Goal: Task Accomplishment & Management: Manage account settings

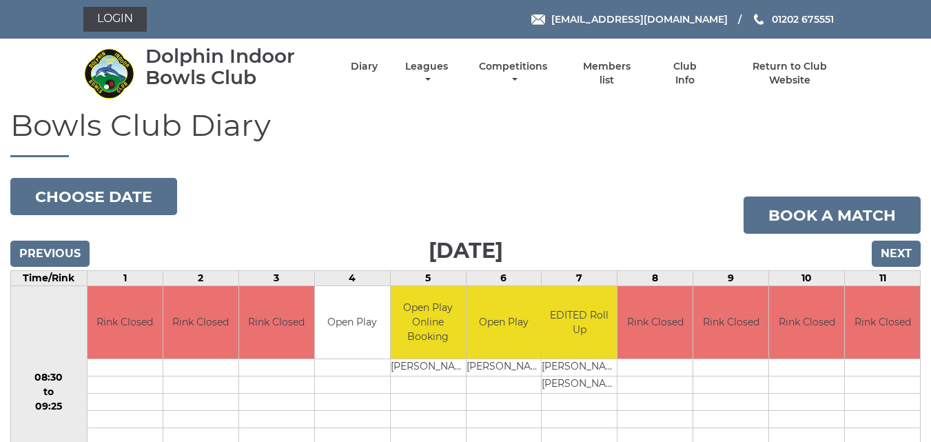
click at [419, 64] on link "Leagues" at bounding box center [427, 73] width 50 height 27
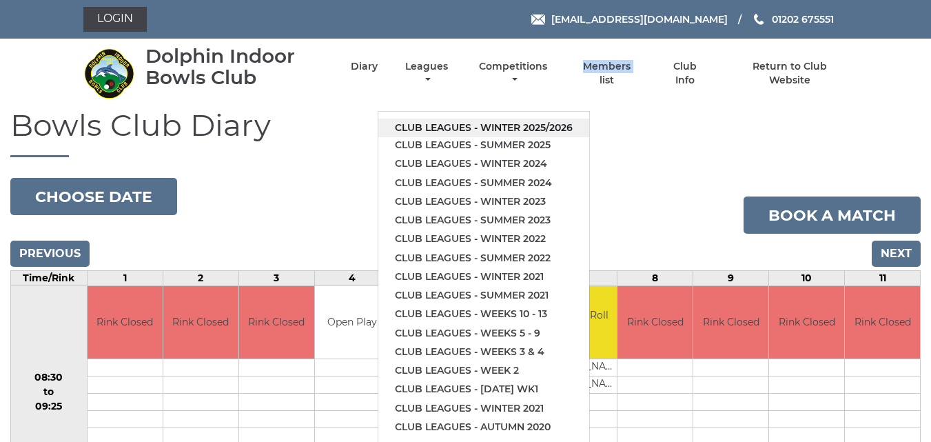
click at [434, 132] on link "Club leagues - Winter 2025/2026" at bounding box center [483, 128] width 211 height 19
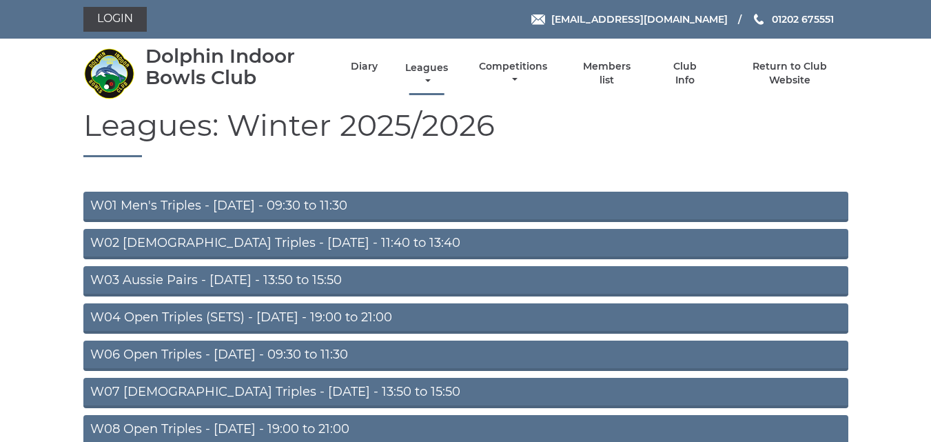
click at [417, 68] on link "Leagues" at bounding box center [427, 74] width 50 height 27
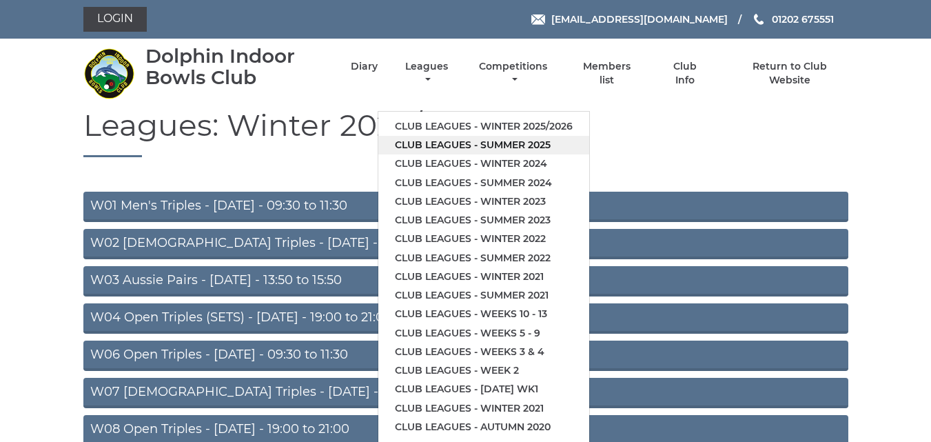
click at [437, 145] on link "Club leagues - Summer 2025" at bounding box center [483, 145] width 211 height 19
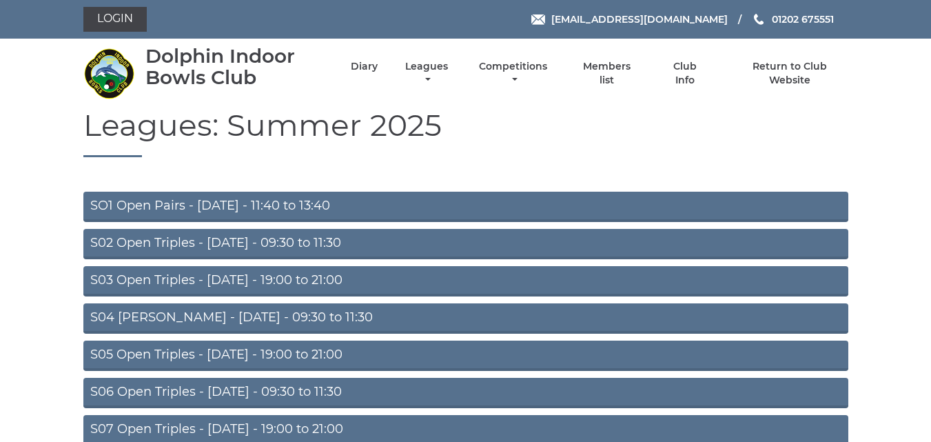
click at [297, 278] on link "S03 Open Triples - Tuesday - 19:00 to 21:00" at bounding box center [465, 281] width 765 height 30
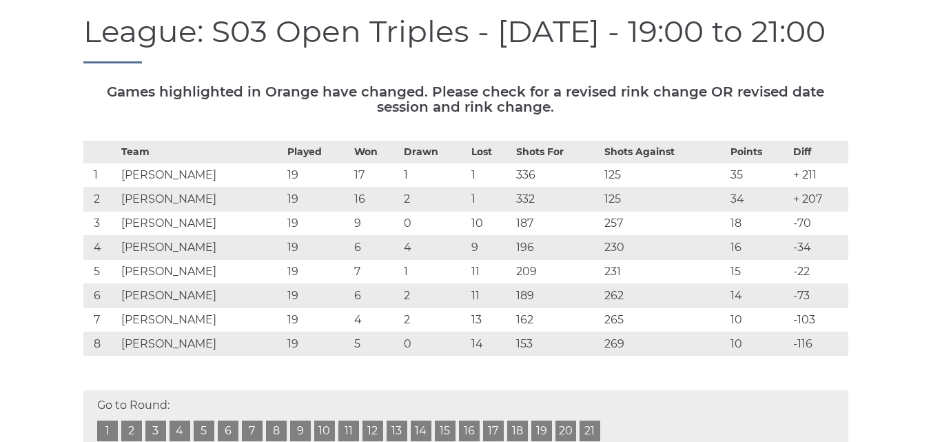
scroll to position [150, 0]
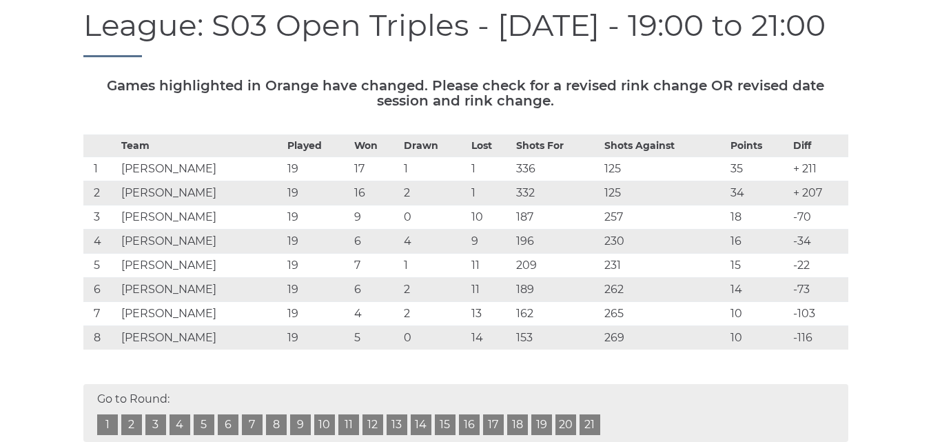
click at [854, 62] on div "League: S03 Open Triples - Tuesday - 19:00 to 21:00" at bounding box center [466, 43] width 786 height 70
drag, startPoint x: 831, startPoint y: 44, endPoint x: 829, endPoint y: 74, distance: 30.4
click at [829, 77] on div "League: S03 Open Triples - Tuesday - 19:00 to 21:00" at bounding box center [466, 43] width 786 height 70
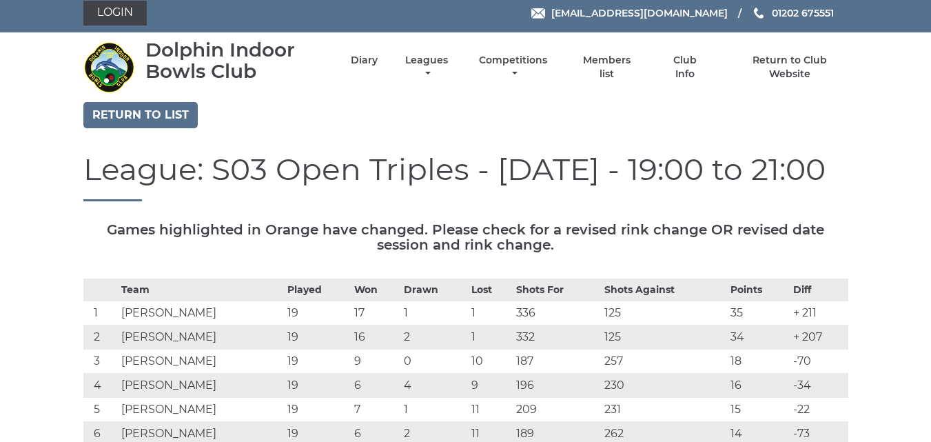
scroll to position [0, 0]
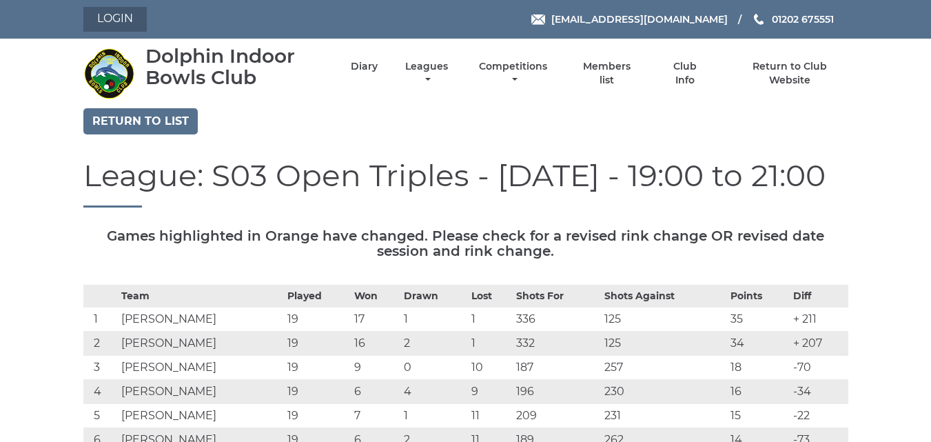
click at [120, 16] on link "Login" at bounding box center [114, 19] width 63 height 25
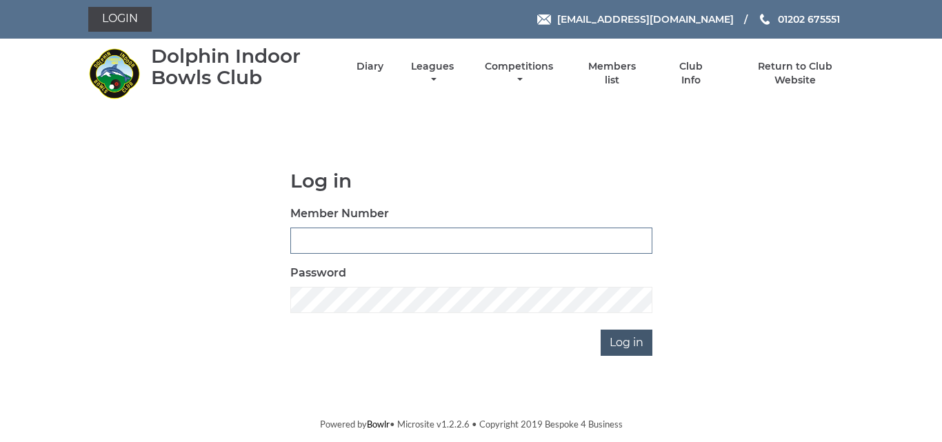
type input "2849"
click at [625, 347] on input "Log in" at bounding box center [626, 342] width 52 height 26
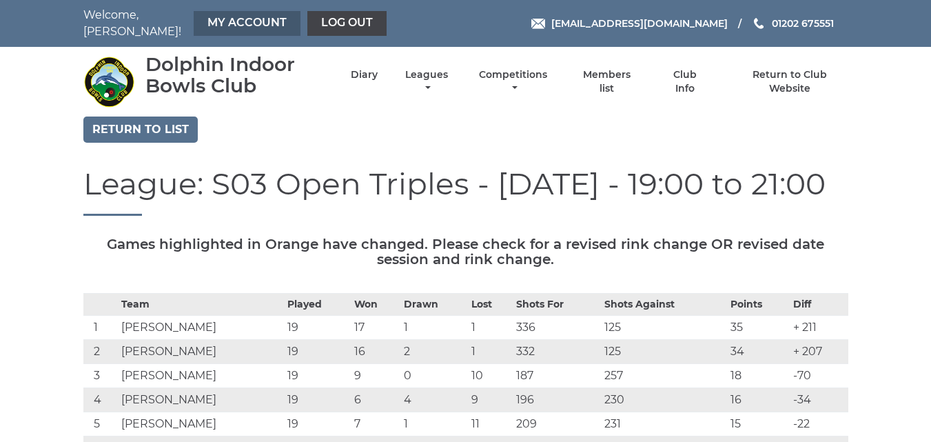
click at [257, 23] on link "My Account" at bounding box center [247, 23] width 107 height 25
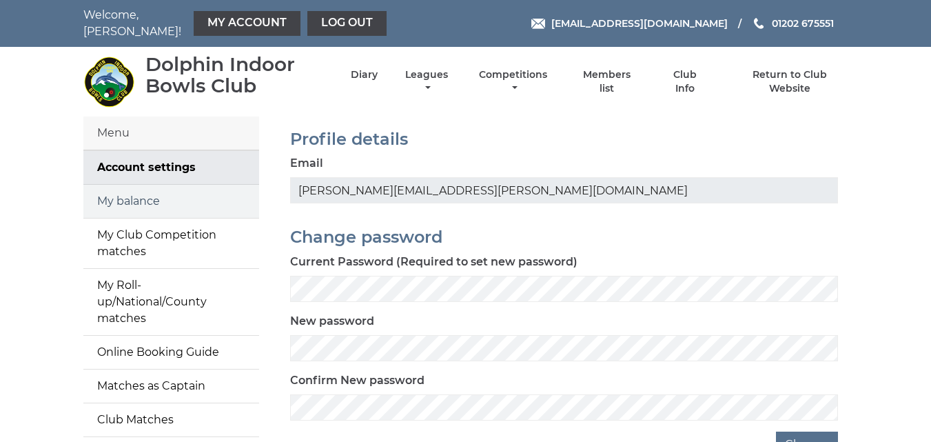
click at [135, 191] on link "My balance" at bounding box center [171, 201] width 176 height 33
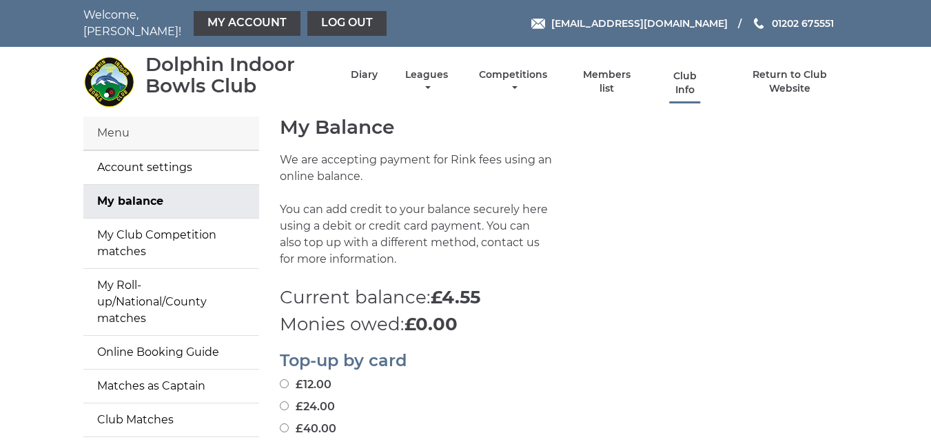
click at [682, 70] on link "Club Info" at bounding box center [685, 83] width 45 height 27
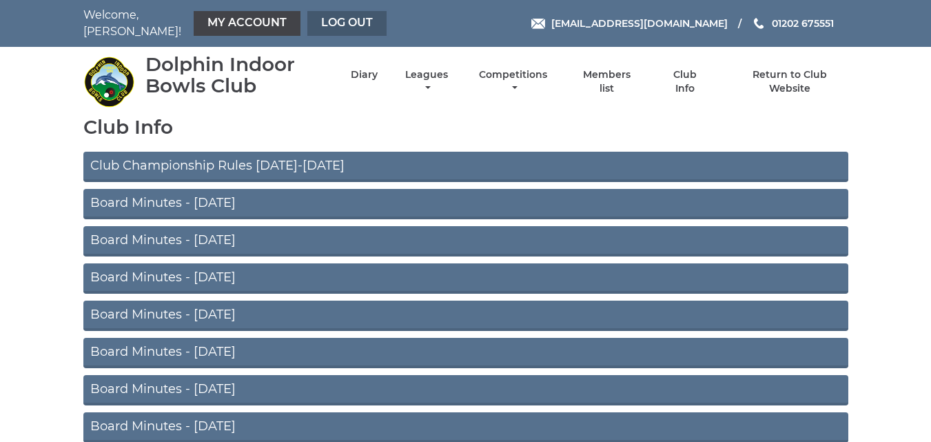
click at [321, 17] on link "Log out" at bounding box center [346, 23] width 79 height 25
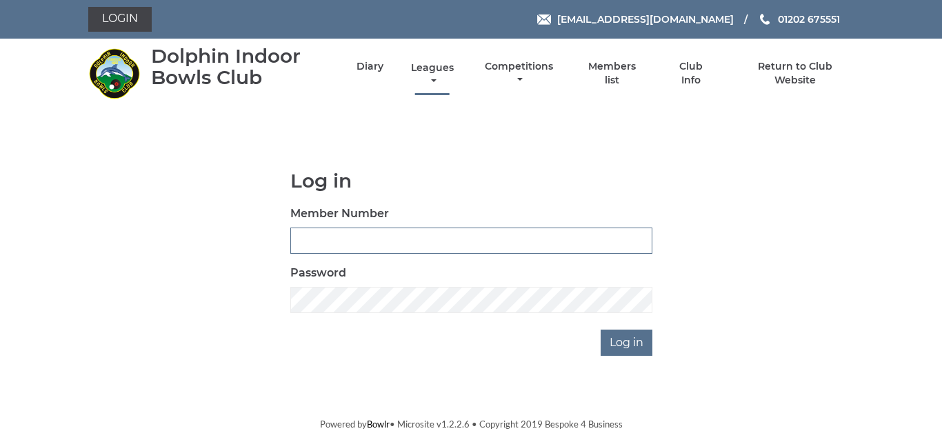
type input "2849"
click at [420, 66] on link "Leagues" at bounding box center [432, 74] width 50 height 27
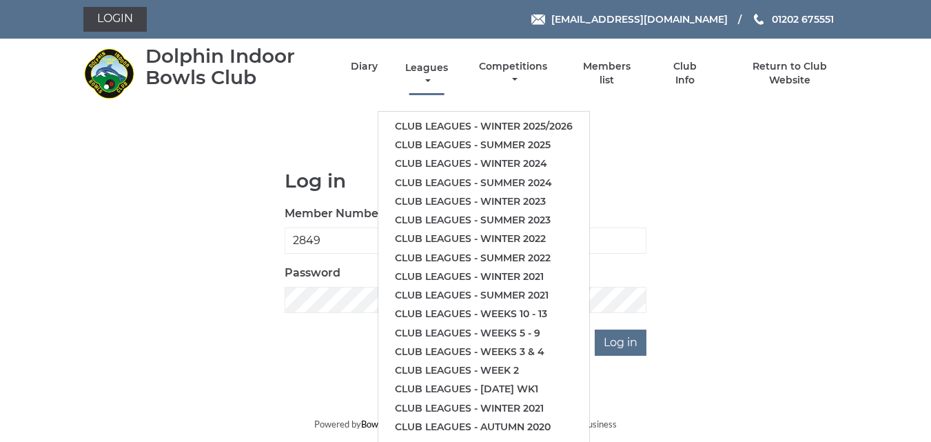
click at [420, 67] on link "Leagues" at bounding box center [427, 74] width 50 height 27
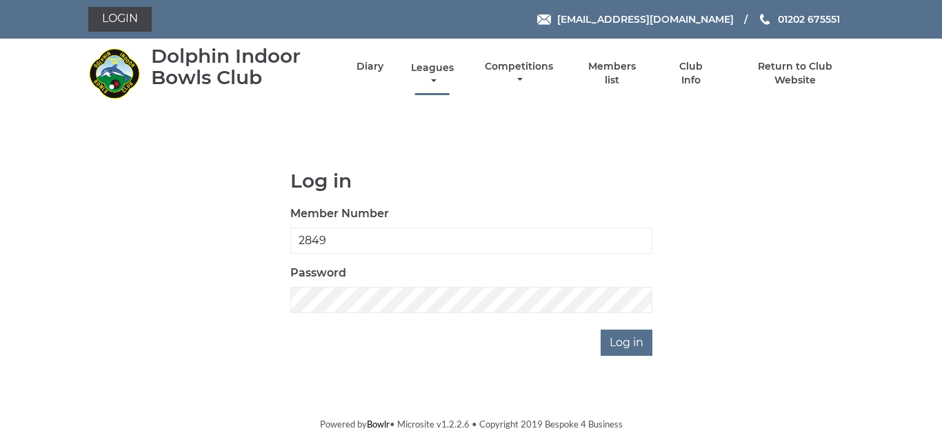
click at [420, 67] on link "Leagues" at bounding box center [432, 74] width 50 height 27
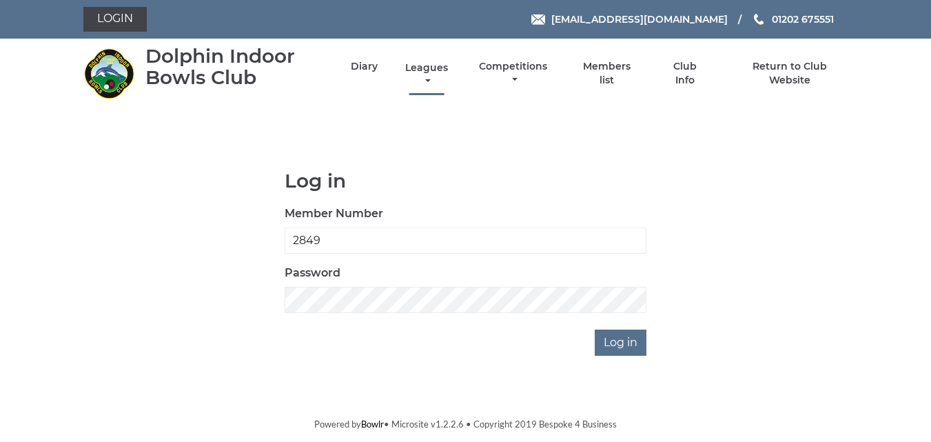
click at [420, 67] on link "Leagues" at bounding box center [427, 74] width 50 height 27
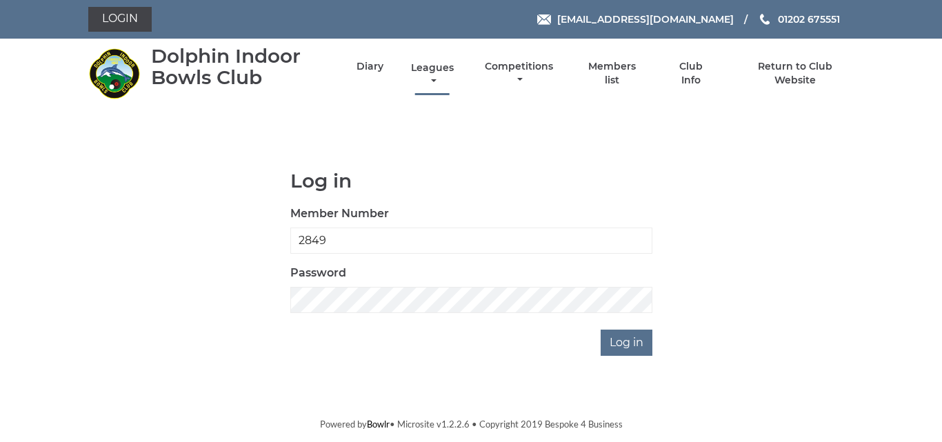
click at [420, 67] on link "Leagues" at bounding box center [432, 74] width 50 height 27
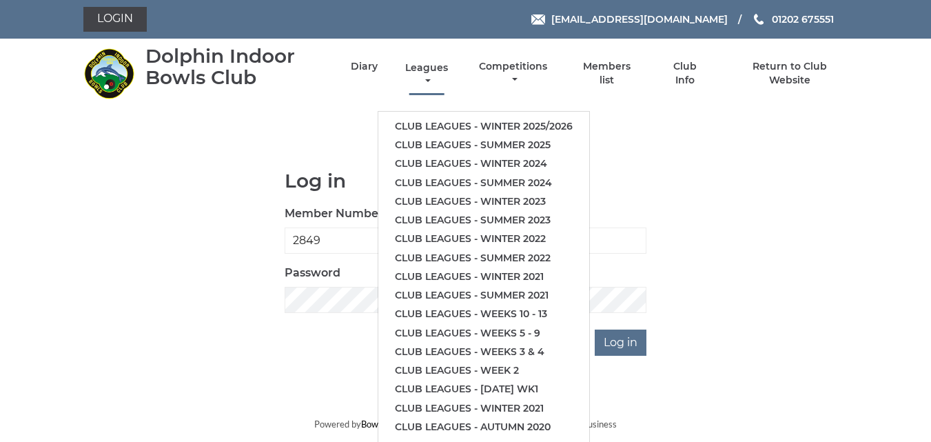
click at [420, 67] on link "Leagues" at bounding box center [427, 74] width 50 height 27
